Goal: Task Accomplishment & Management: Manage account settings

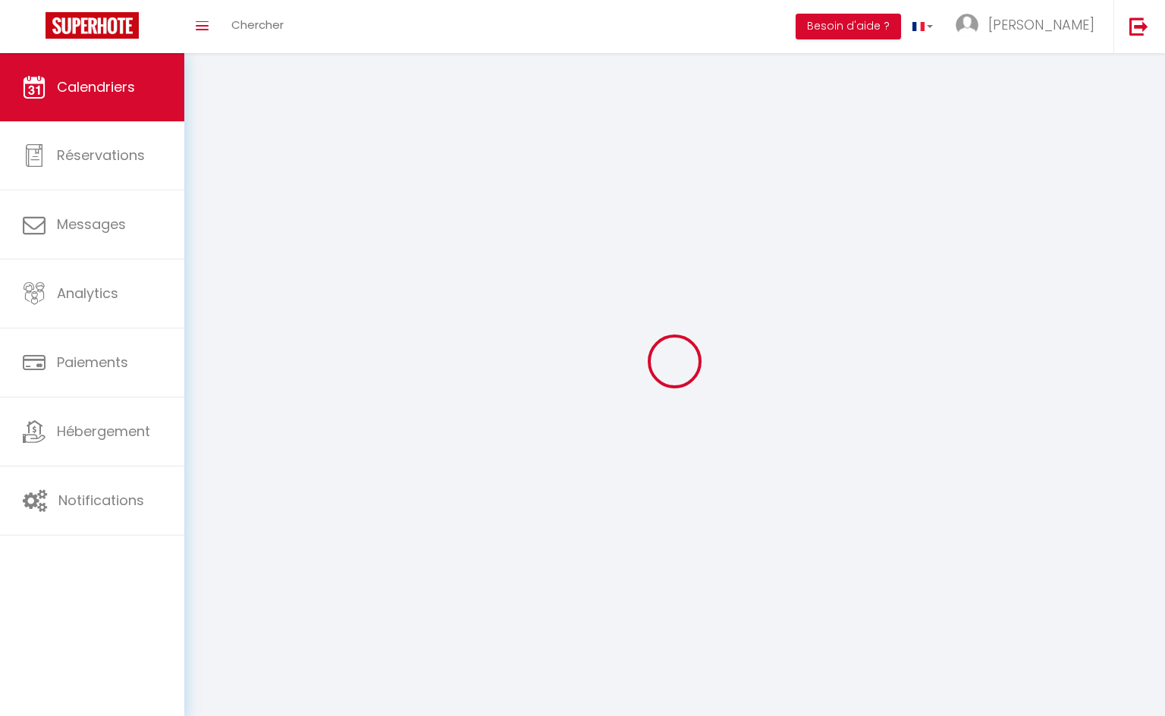
select select
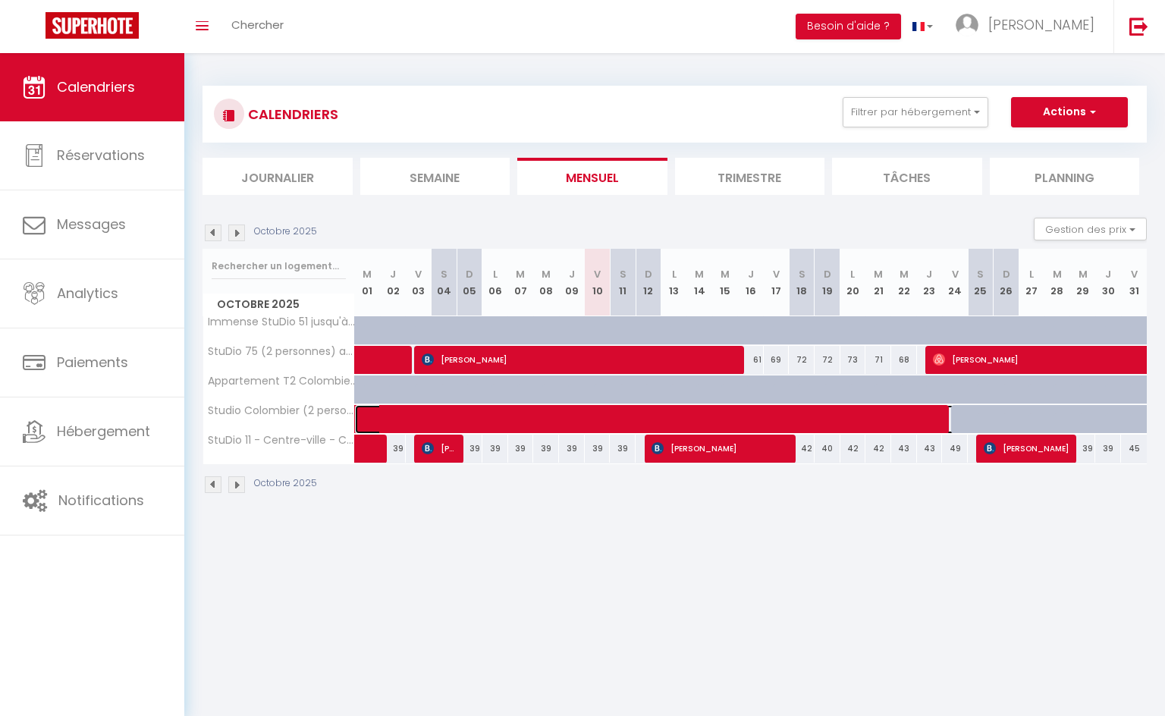
click at [579, 414] on span at bounding box center [772, 419] width 802 height 29
select select "OK"
select select "0"
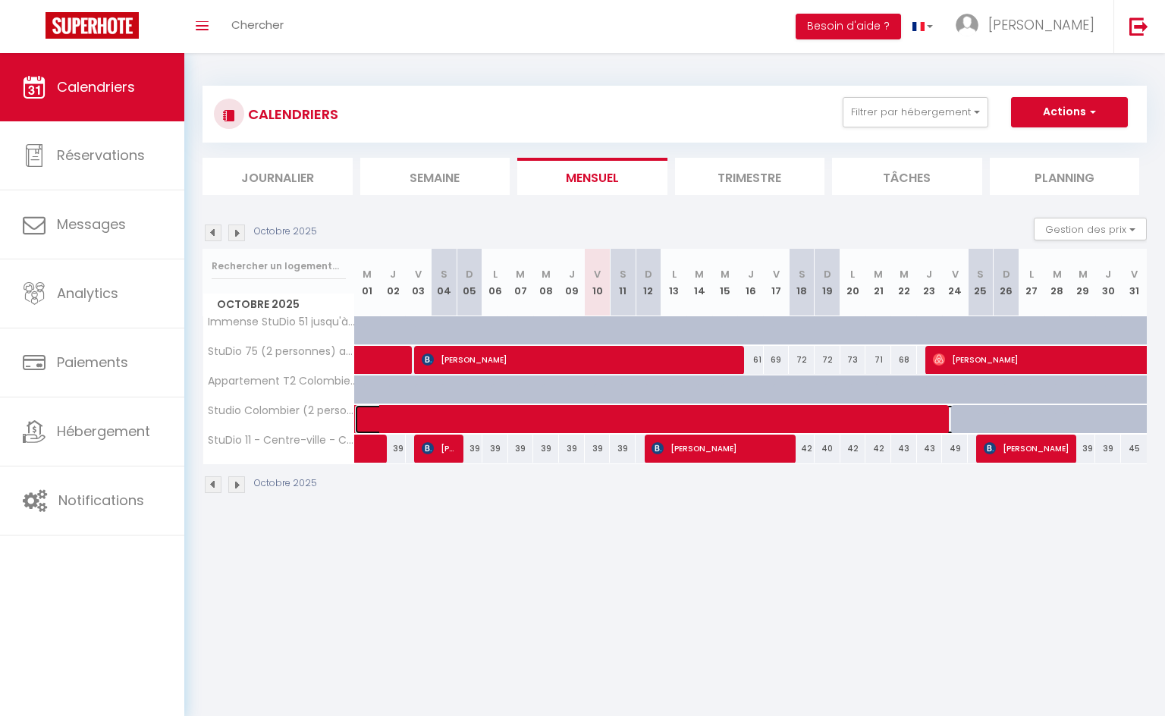
select select "1"
select select
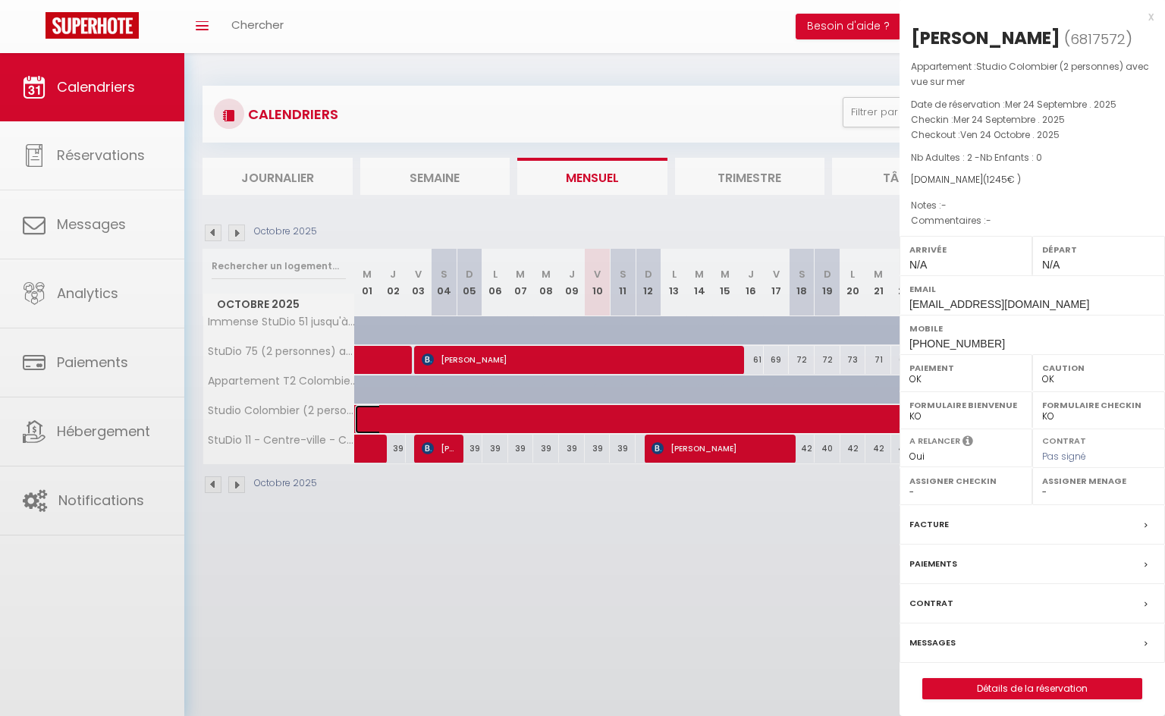
select select "18579"
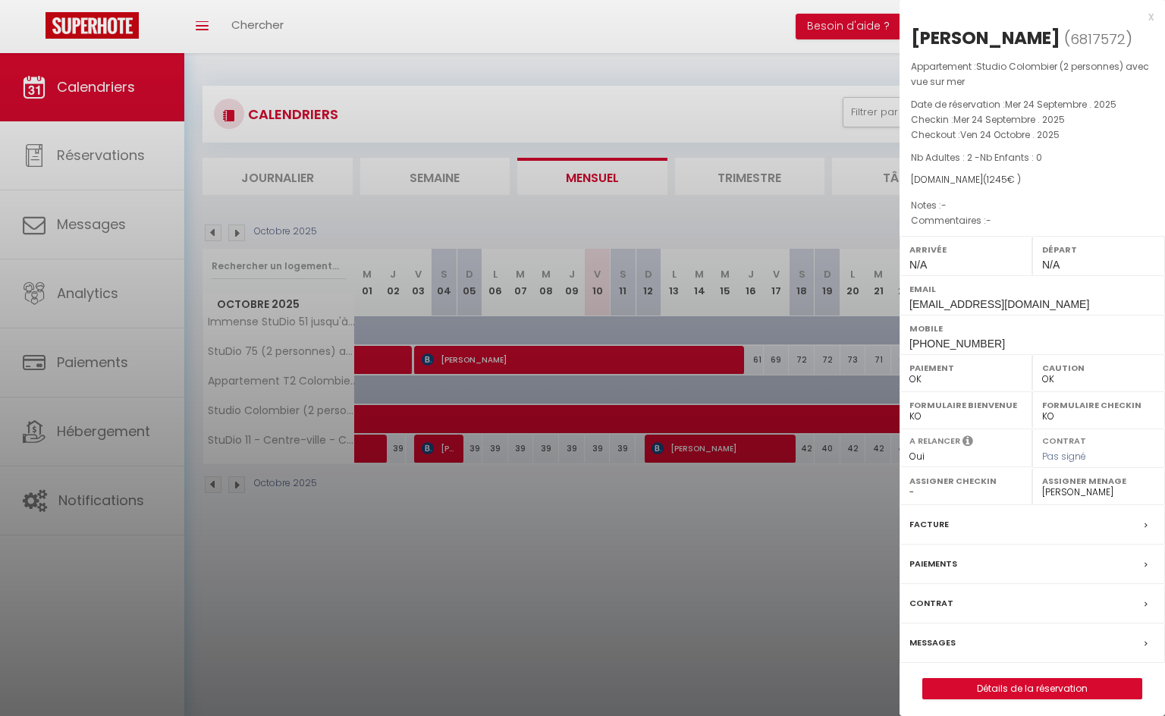
drag, startPoint x: 914, startPoint y: 39, endPoint x: 1129, endPoint y: 43, distance: 215.4
click at [1060, 43] on div "[PERSON_NAME]" at bounding box center [985, 38] width 149 height 24
copy div "[PERSON_NAME]-Labist"
click at [1023, 89] on p "Appartement : Studio Colombier (2 personnes) avec vue sur mer" at bounding box center [1032, 74] width 243 height 30
